Goal: Task Accomplishment & Management: Manage account settings

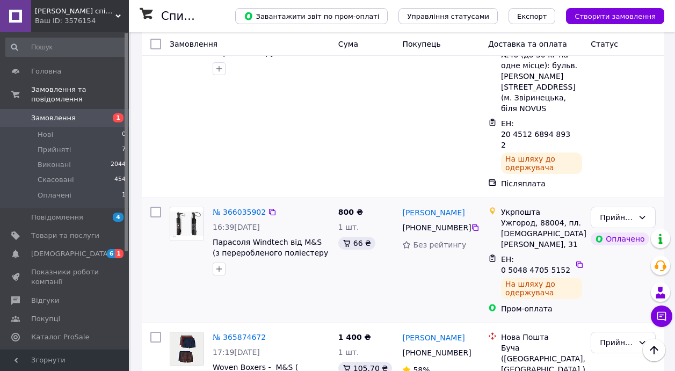
scroll to position [600, 0]
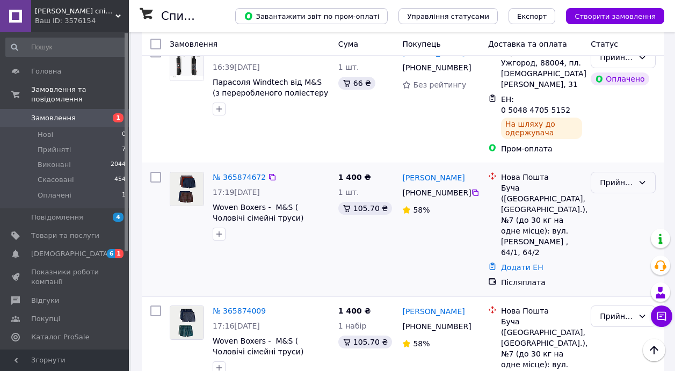
click at [630, 177] on div "Прийнято" at bounding box center [617, 183] width 34 height 12
click at [621, 127] on li "Скасовано" at bounding box center [623, 128] width 64 height 19
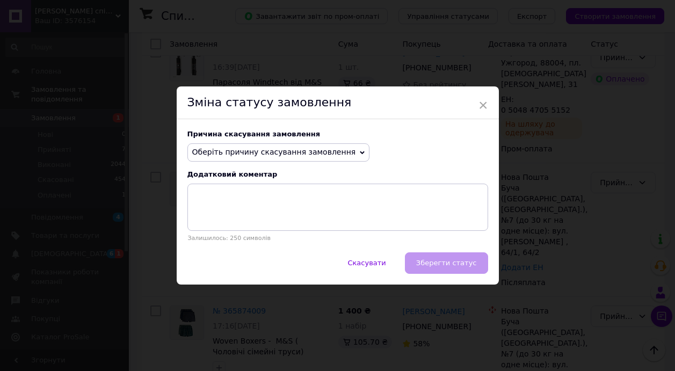
click at [327, 153] on span "Оберіть причину скасування замовлення" at bounding box center [274, 152] width 164 height 9
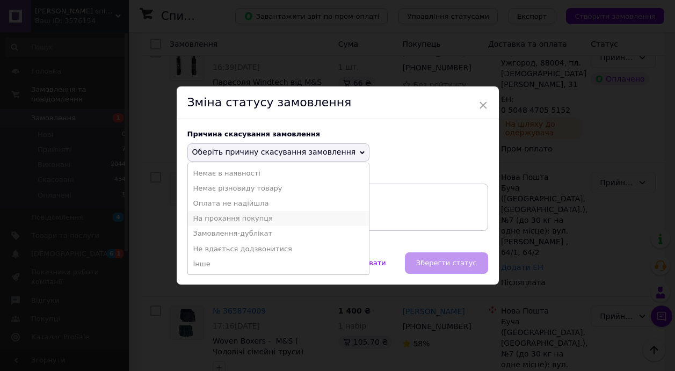
click at [250, 215] on li "На прохання покупця" at bounding box center [278, 218] width 181 height 15
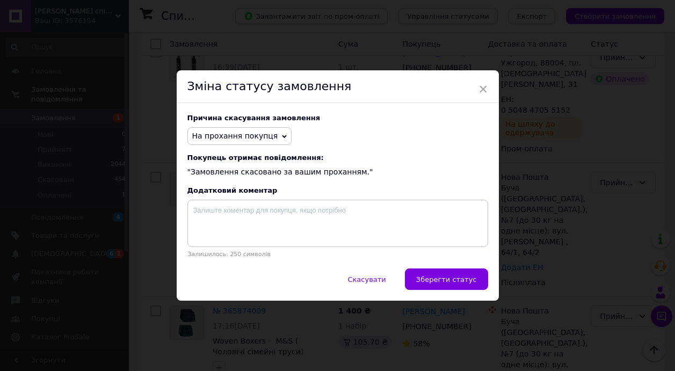
click at [454, 263] on div "Причина скасування замовлення На прохання покупця [PERSON_NAME] в наявності Нем…" at bounding box center [338, 185] width 322 height 165
click at [445, 276] on span "Зберегти статус" at bounding box center [446, 279] width 61 height 8
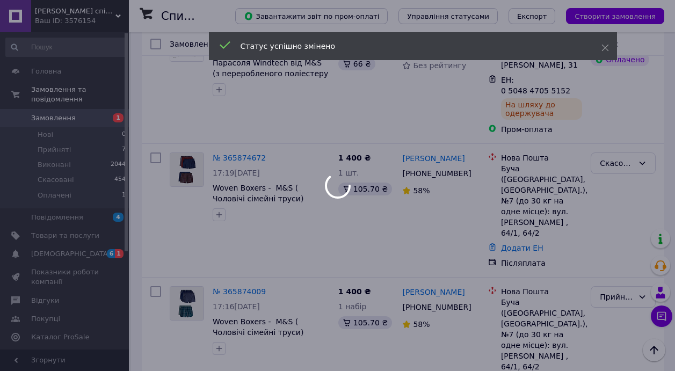
scroll to position [623, 0]
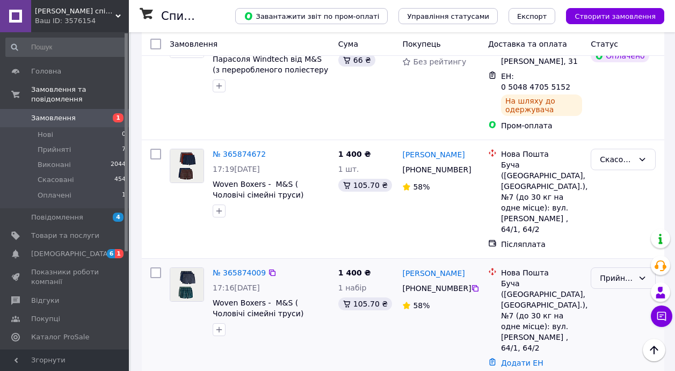
click at [636, 267] on div "Прийнято" at bounding box center [622, 277] width 65 height 21
click at [618, 210] on li "Скасовано" at bounding box center [623, 212] width 64 height 19
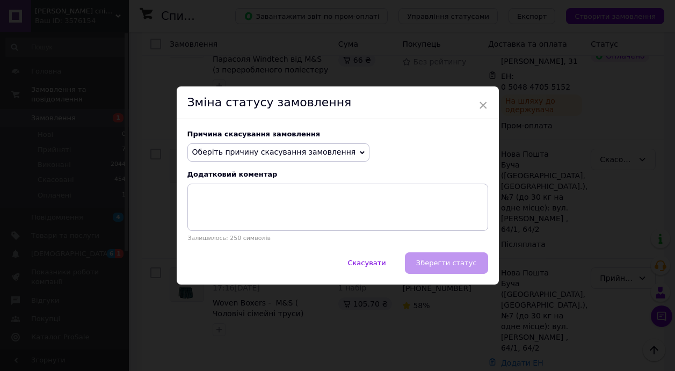
click at [345, 148] on span "Оберіть причину скасування замовлення" at bounding box center [278, 152] width 182 height 18
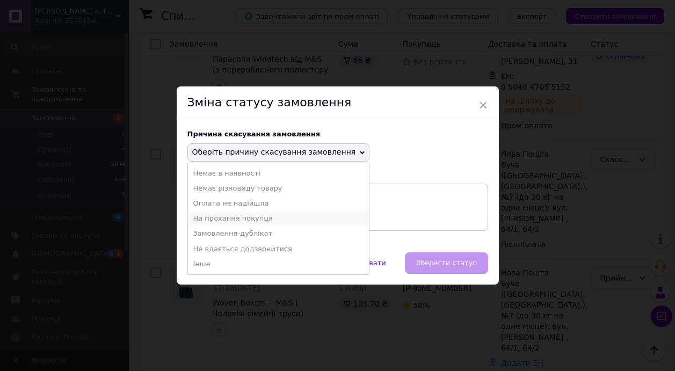
click at [268, 222] on li "На прохання покупця" at bounding box center [278, 218] width 181 height 15
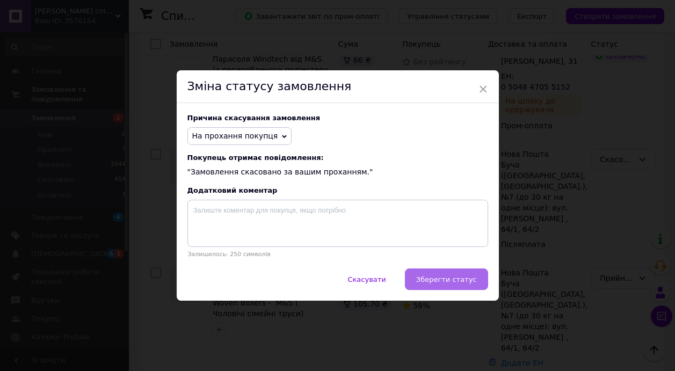
click at [451, 278] on span "Зберегти статус" at bounding box center [446, 279] width 61 height 8
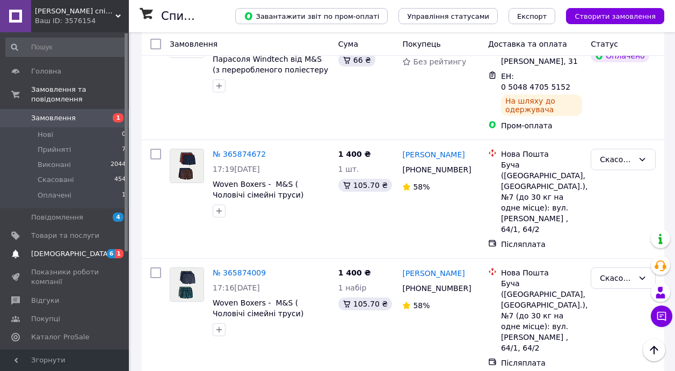
click at [64, 251] on span "[DEMOGRAPHIC_DATA]" at bounding box center [70, 254] width 79 height 10
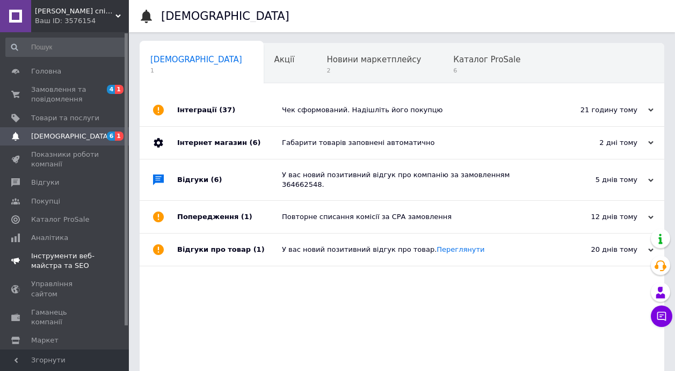
scroll to position [0, 5]
click at [41, 72] on span "Головна" at bounding box center [46, 72] width 30 height 10
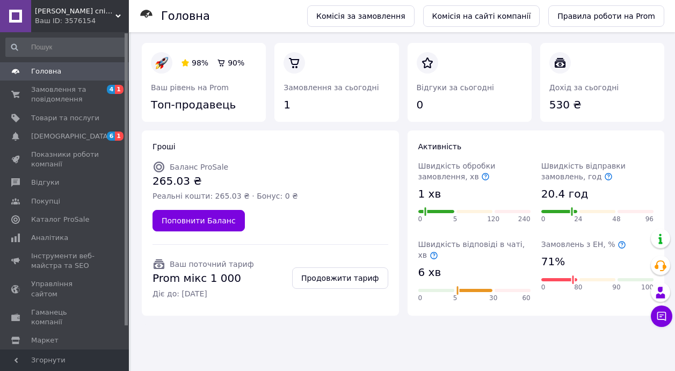
click at [34, 69] on span "Головна" at bounding box center [46, 72] width 30 height 10
click at [41, 97] on span "Замовлення та повідомлення" at bounding box center [65, 94] width 68 height 19
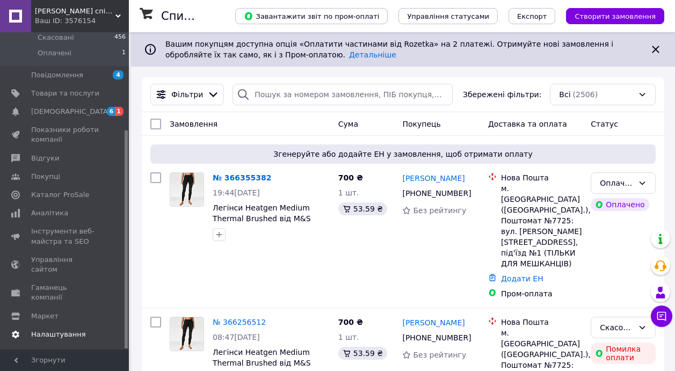
click at [56, 325] on link "Налаштування" at bounding box center [66, 334] width 132 height 18
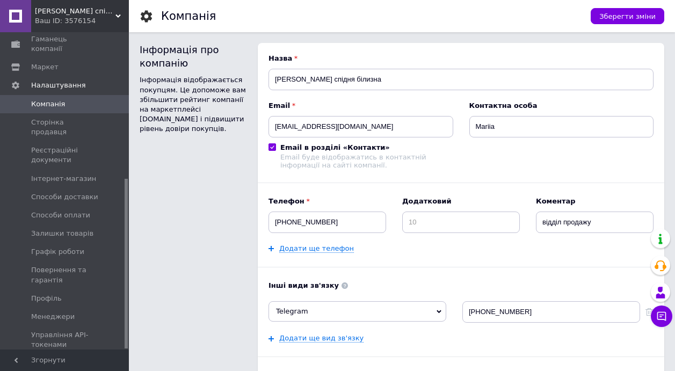
click at [76, 359] on span "[PERSON_NAME] та рахунки Prom мікс 1 000" at bounding box center [65, 374] width 68 height 30
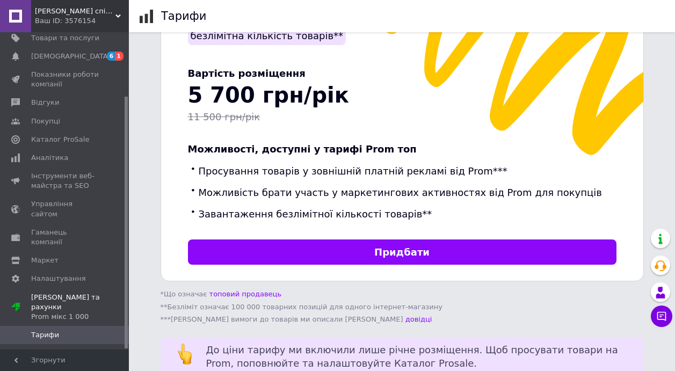
scroll to position [127, 0]
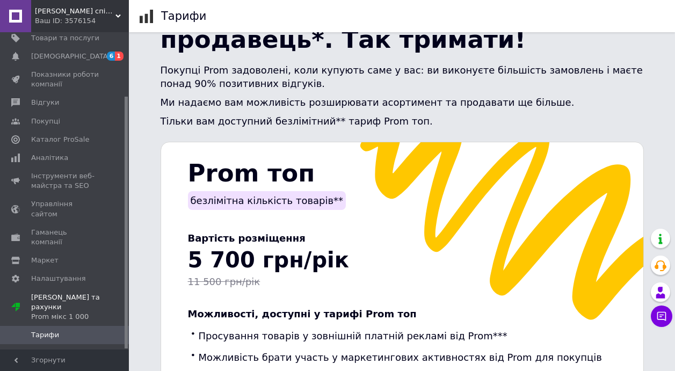
click at [79, 330] on span "Тарифи" at bounding box center [65, 335] width 68 height 10
click at [59, 348] on span "Рахунки" at bounding box center [65, 353] width 68 height 10
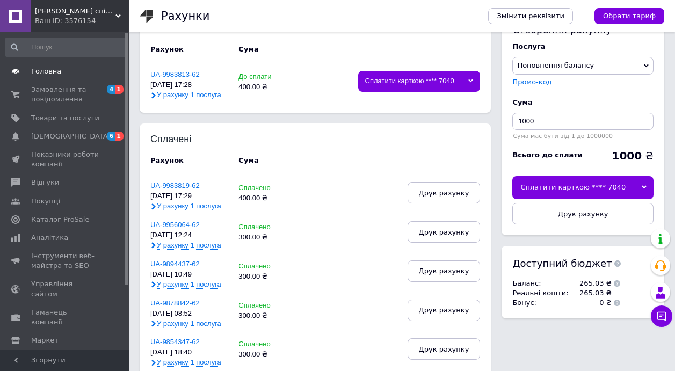
click at [40, 69] on span "Головна" at bounding box center [46, 72] width 30 height 10
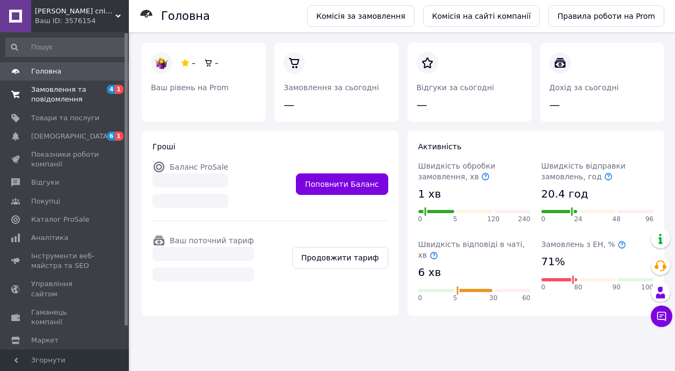
click at [43, 92] on span "Замовлення та повідомлення" at bounding box center [65, 94] width 68 height 19
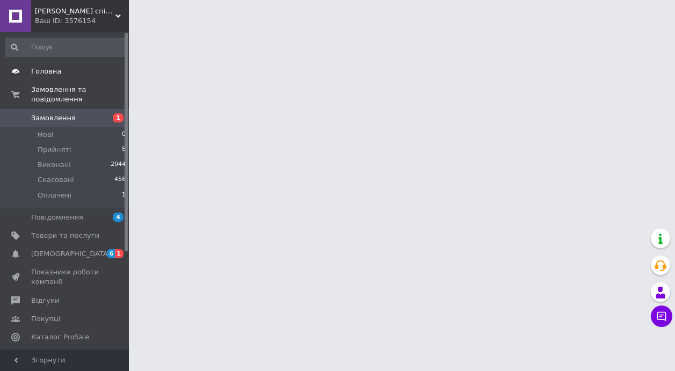
click at [30, 63] on link "Головна" at bounding box center [66, 71] width 132 height 18
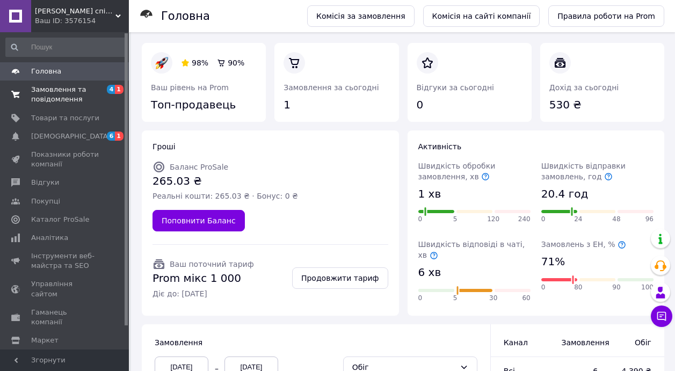
click at [54, 88] on span "Замовлення та повідомлення" at bounding box center [65, 94] width 68 height 19
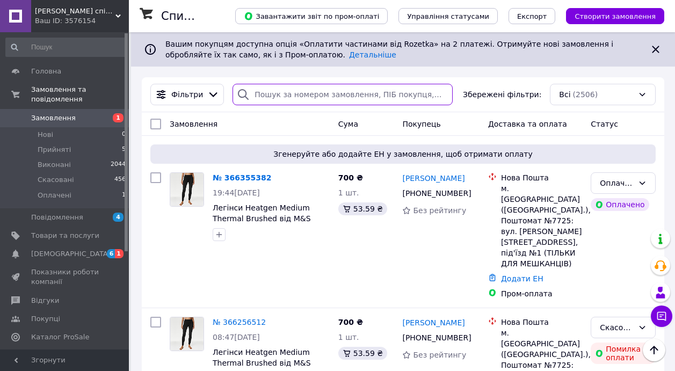
click at [276, 90] on input "search" at bounding box center [342, 94] width 220 height 21
paste input "20 4512 6025 2340"
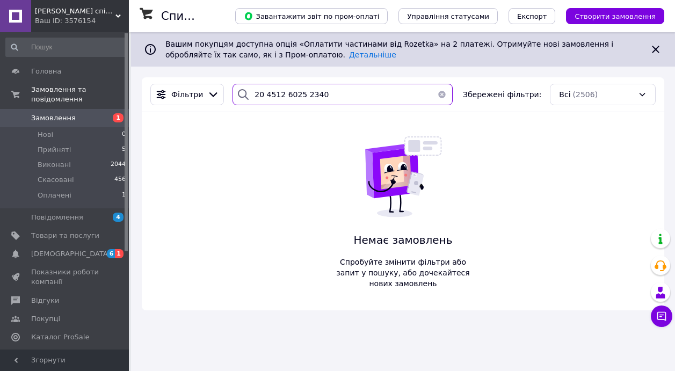
click at [303, 91] on input "20 4512 6025 2340" at bounding box center [342, 94] width 220 height 21
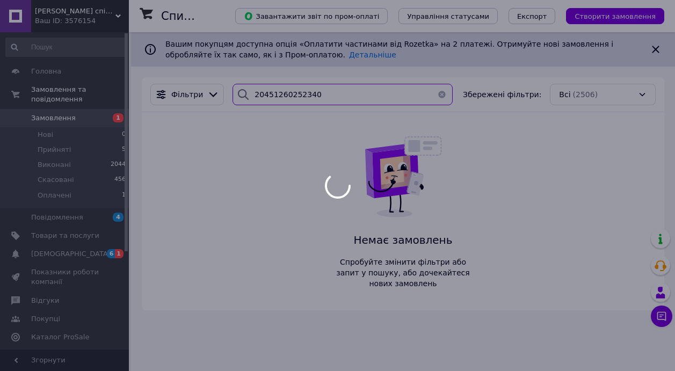
type input "20451260252340"
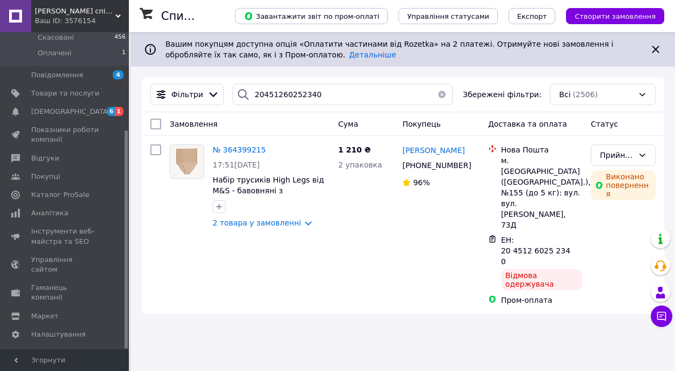
click at [46, 348] on span "[PERSON_NAME] та рахунки Prom мікс 1 000" at bounding box center [65, 363] width 68 height 30
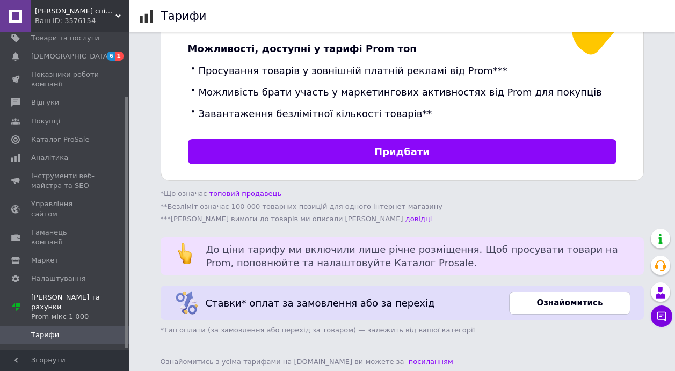
scroll to position [392, 0]
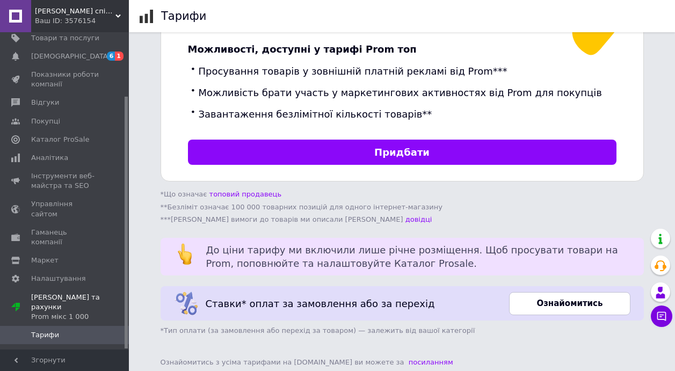
click at [54, 330] on span "Тарифи" at bounding box center [45, 335] width 28 height 10
click at [43, 348] on span "Рахунки" at bounding box center [46, 353] width 30 height 10
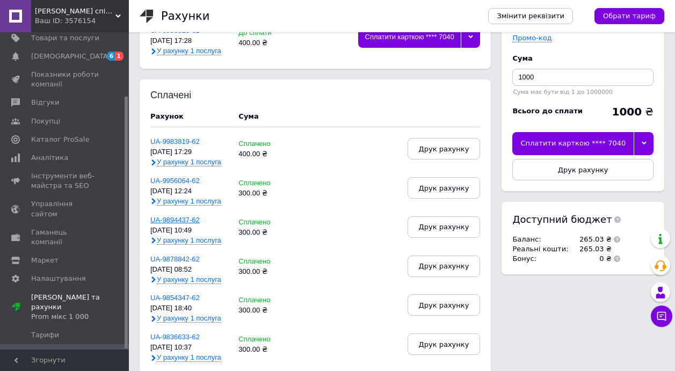
scroll to position [75, 0]
